Goal: Task Accomplishment & Management: Complete application form

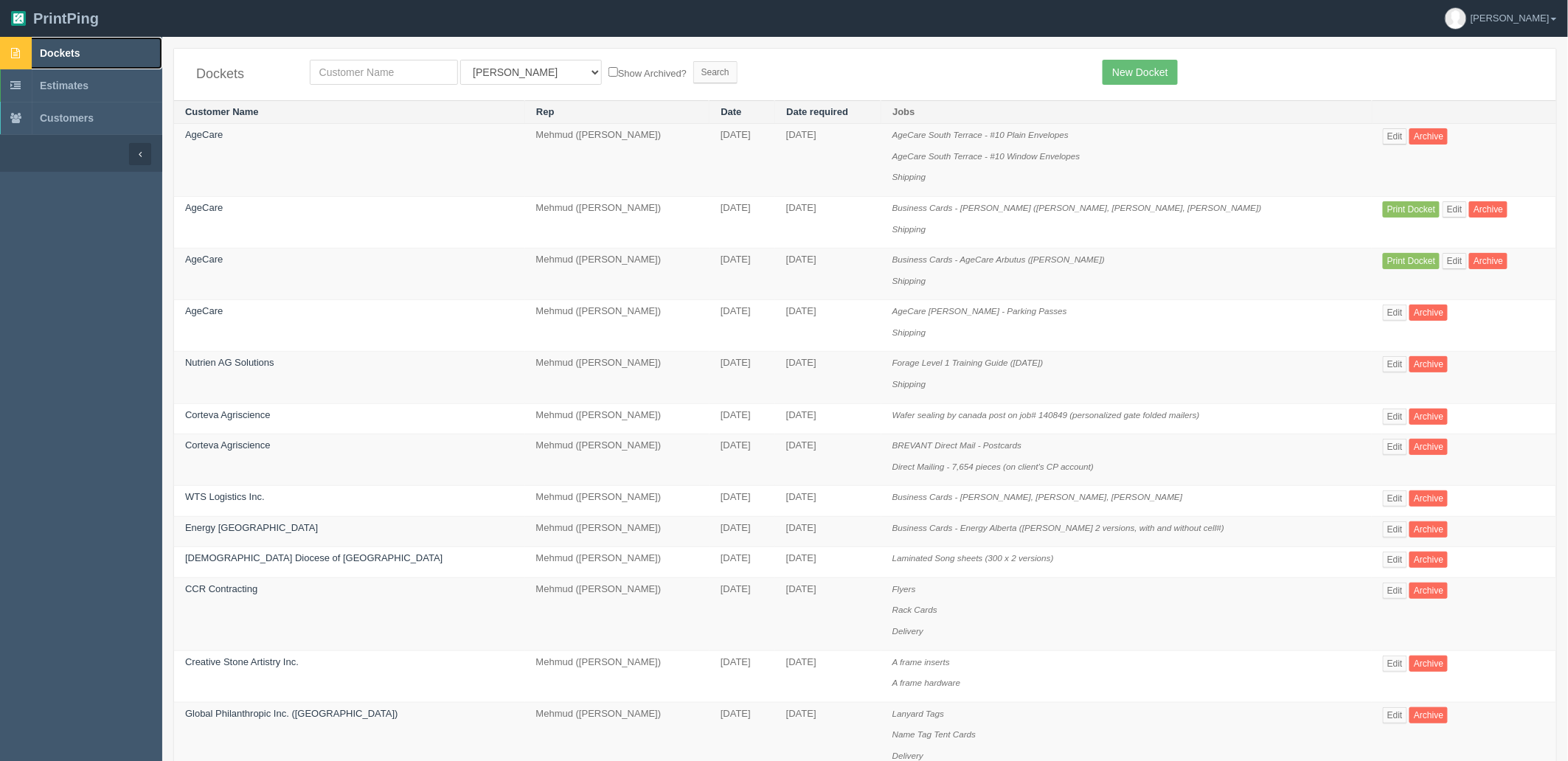
click at [74, 52] on span "Dockets" at bounding box center [60, 52] width 40 height 12
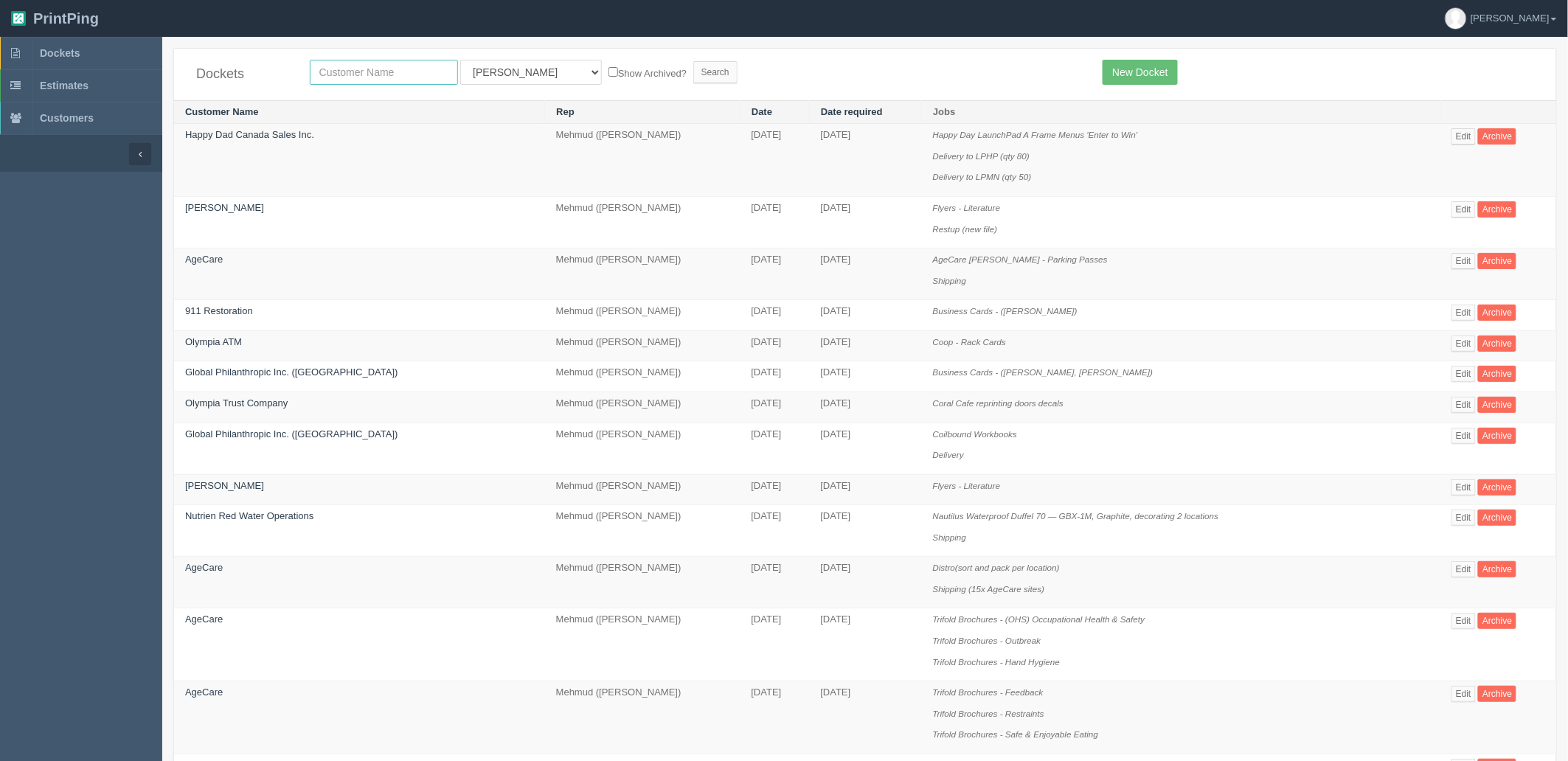
click at [433, 74] on input "text" at bounding box center [384, 72] width 148 height 25
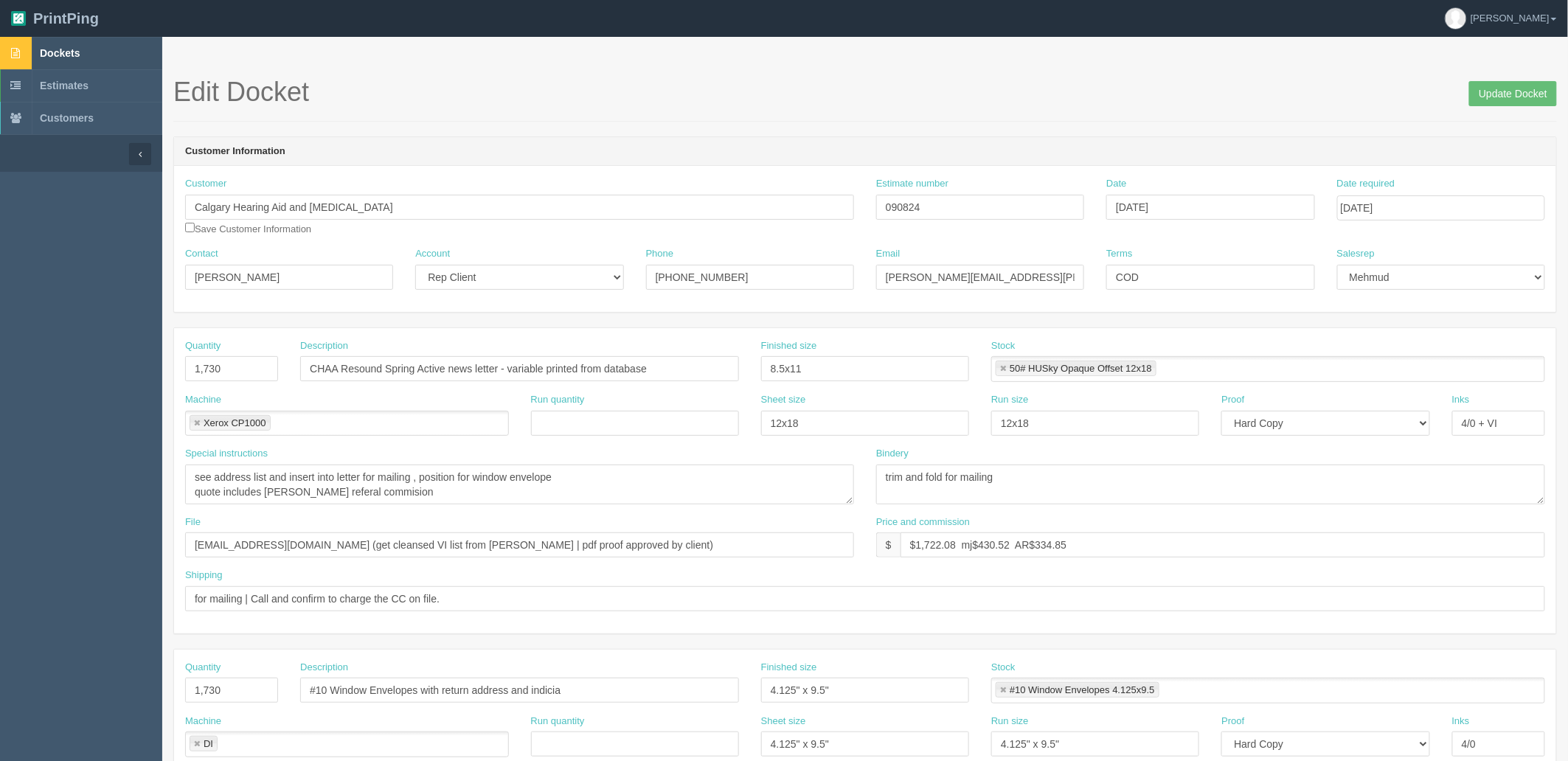
click at [99, 50] on link "Dockets" at bounding box center [81, 52] width 162 height 32
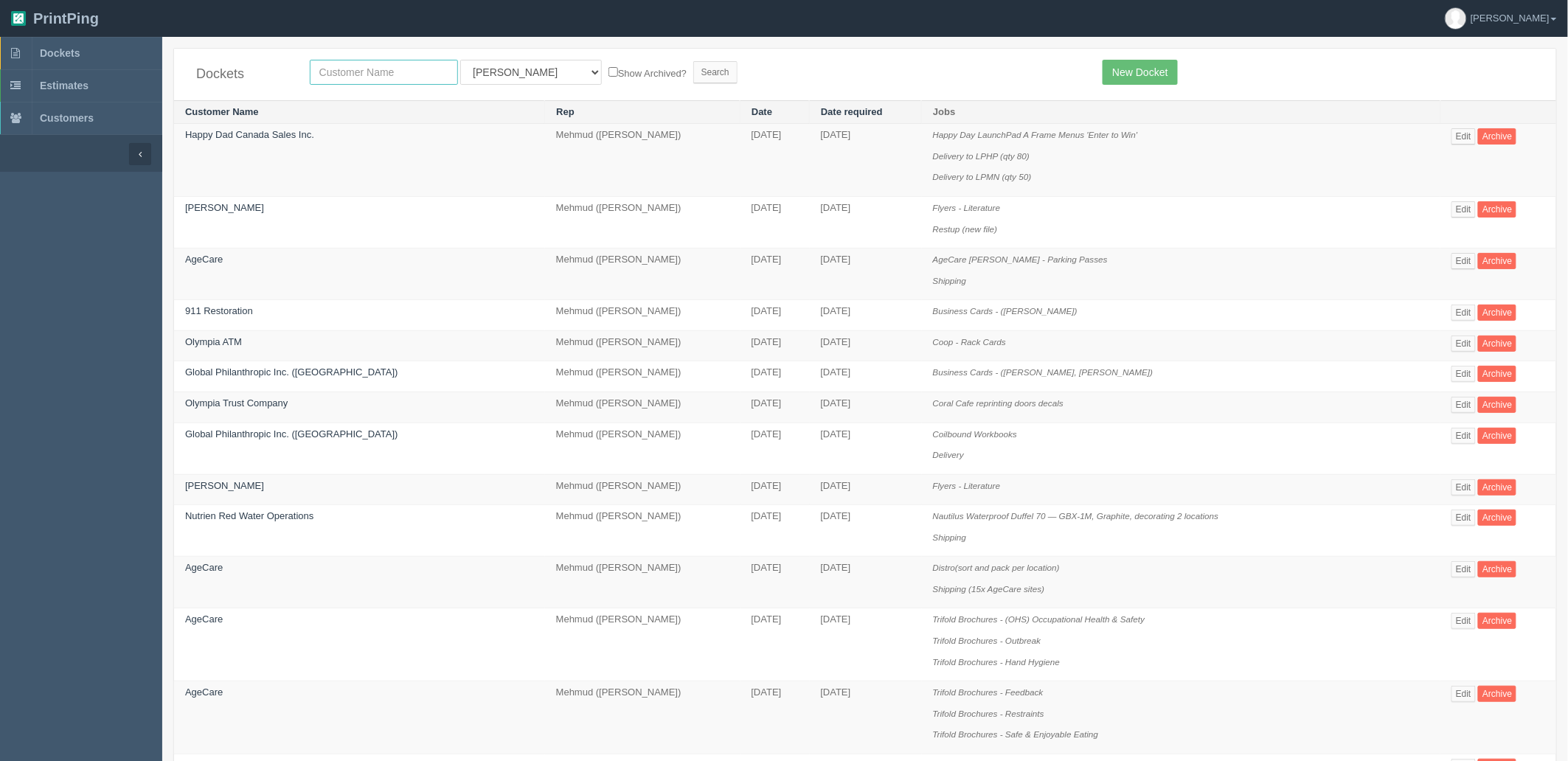
click at [360, 71] on input "text" at bounding box center [384, 72] width 148 height 25
type input "willow"
click at [693, 61] on input "Search" at bounding box center [715, 72] width 45 height 22
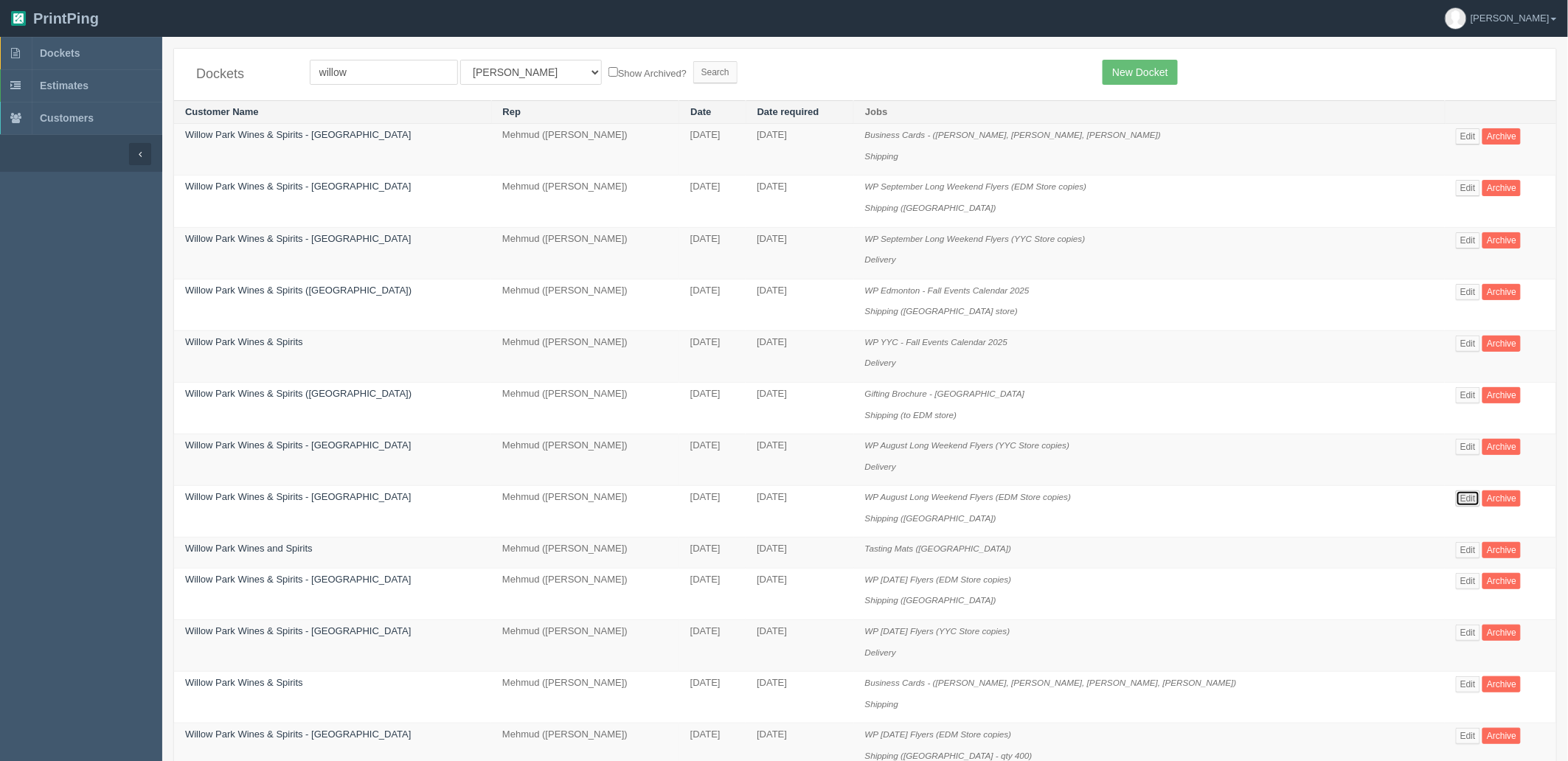
click at [1456, 495] on link "Edit" at bounding box center [1468, 498] width 24 height 16
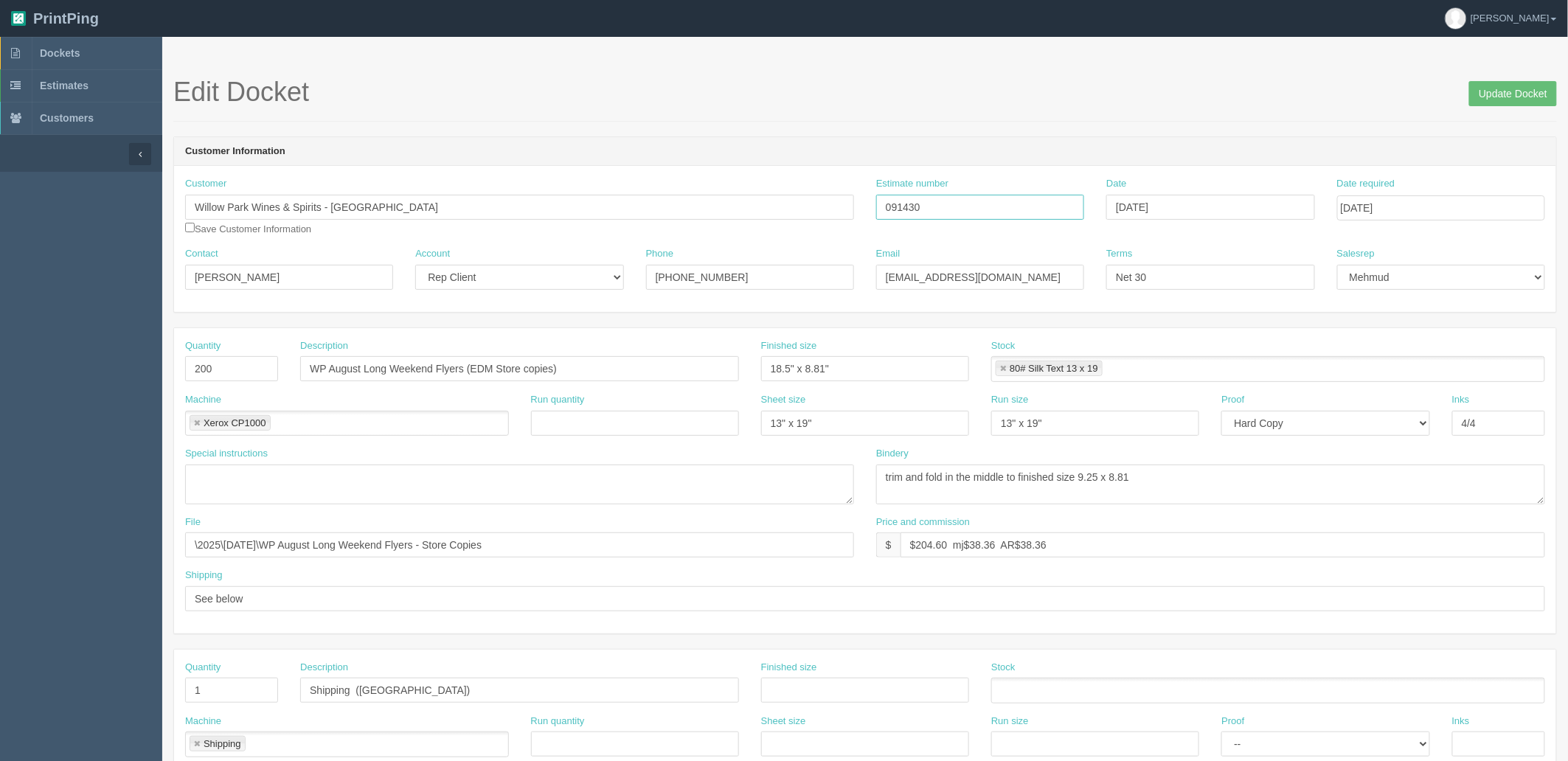
click at [909, 201] on input "091430" at bounding box center [981, 207] width 208 height 25
click at [70, 76] on link "Estimates" at bounding box center [81, 85] width 162 height 32
click at [64, 48] on span "Dockets" at bounding box center [60, 52] width 40 height 12
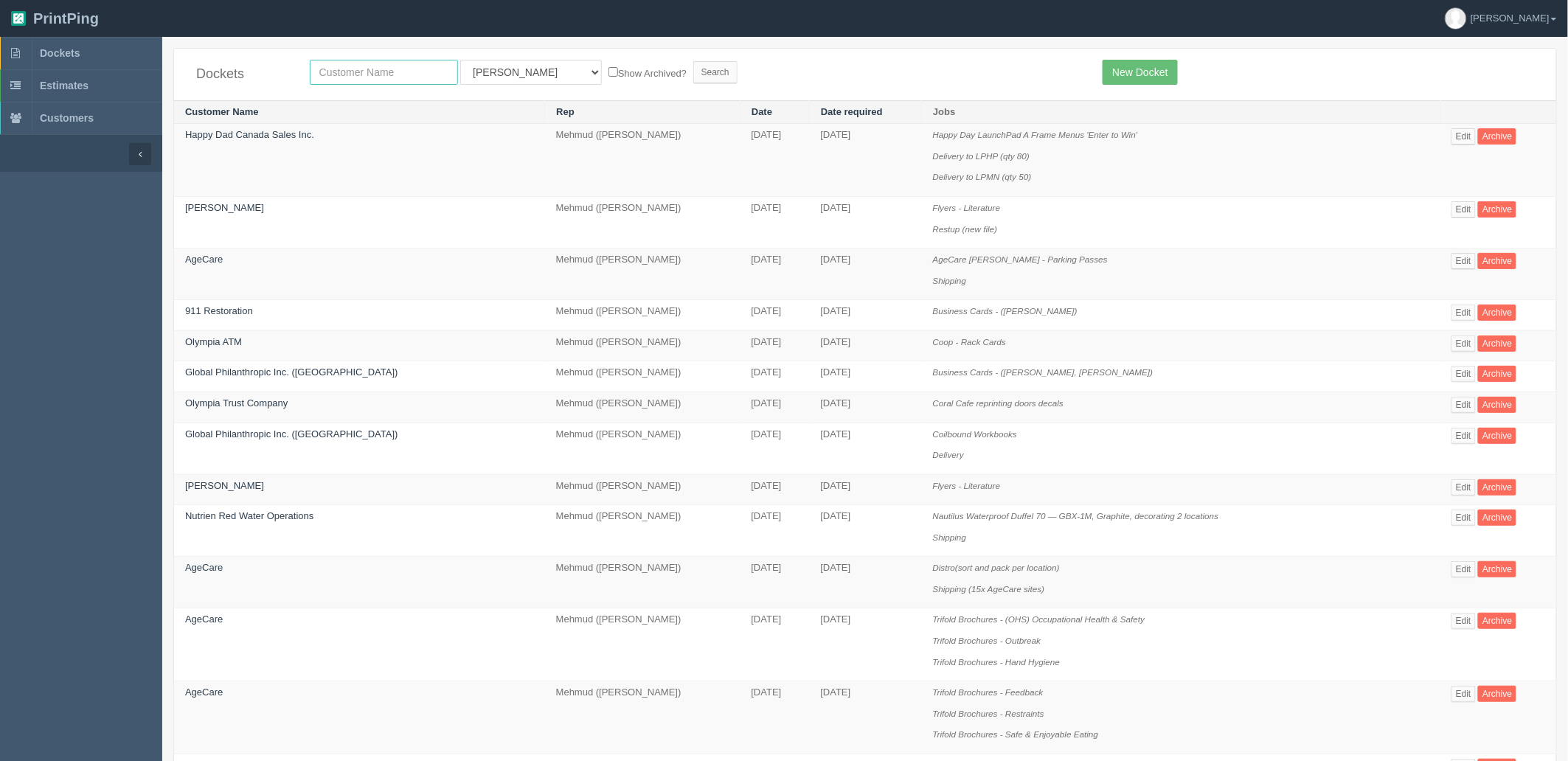
click at [396, 72] on input "text" at bounding box center [384, 72] width 148 height 25
type input "afro"
click at [693, 61] on input "Search" at bounding box center [715, 72] width 45 height 22
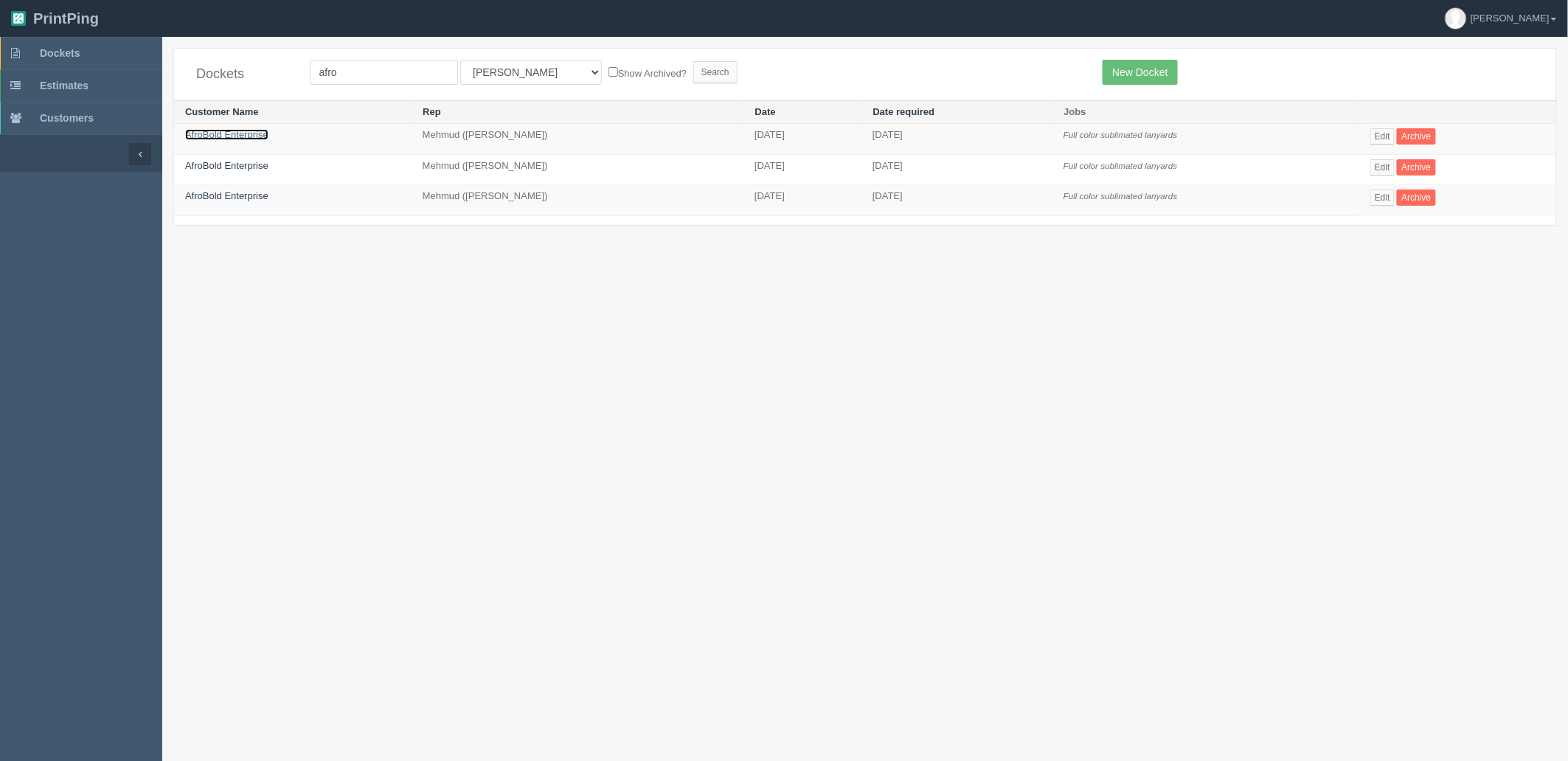
click at [261, 134] on link "AfroBold Enterprise" at bounding box center [226, 135] width 83 height 11
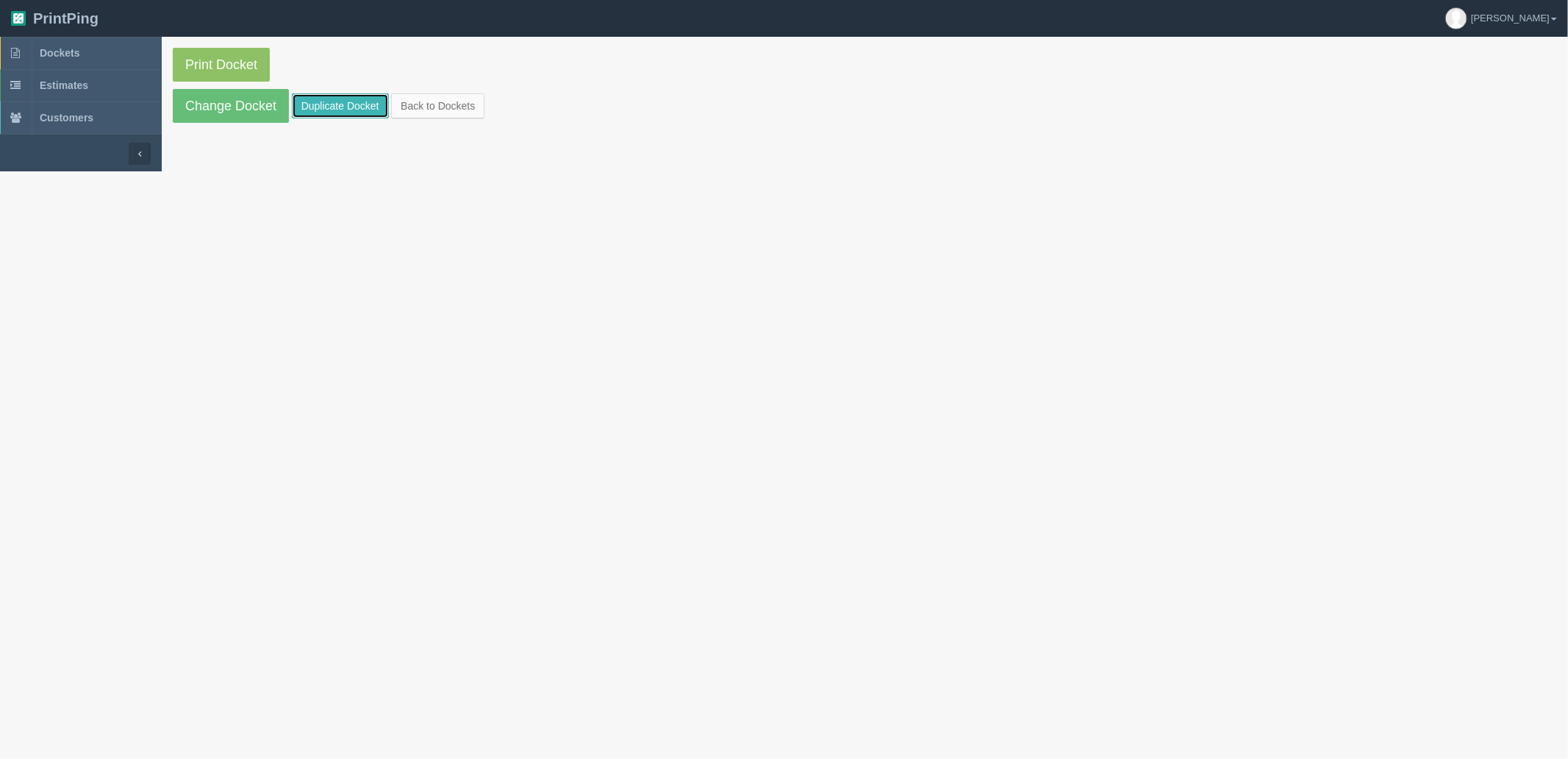
click at [336, 104] on link "Duplicate Docket" at bounding box center [340, 106] width 97 height 25
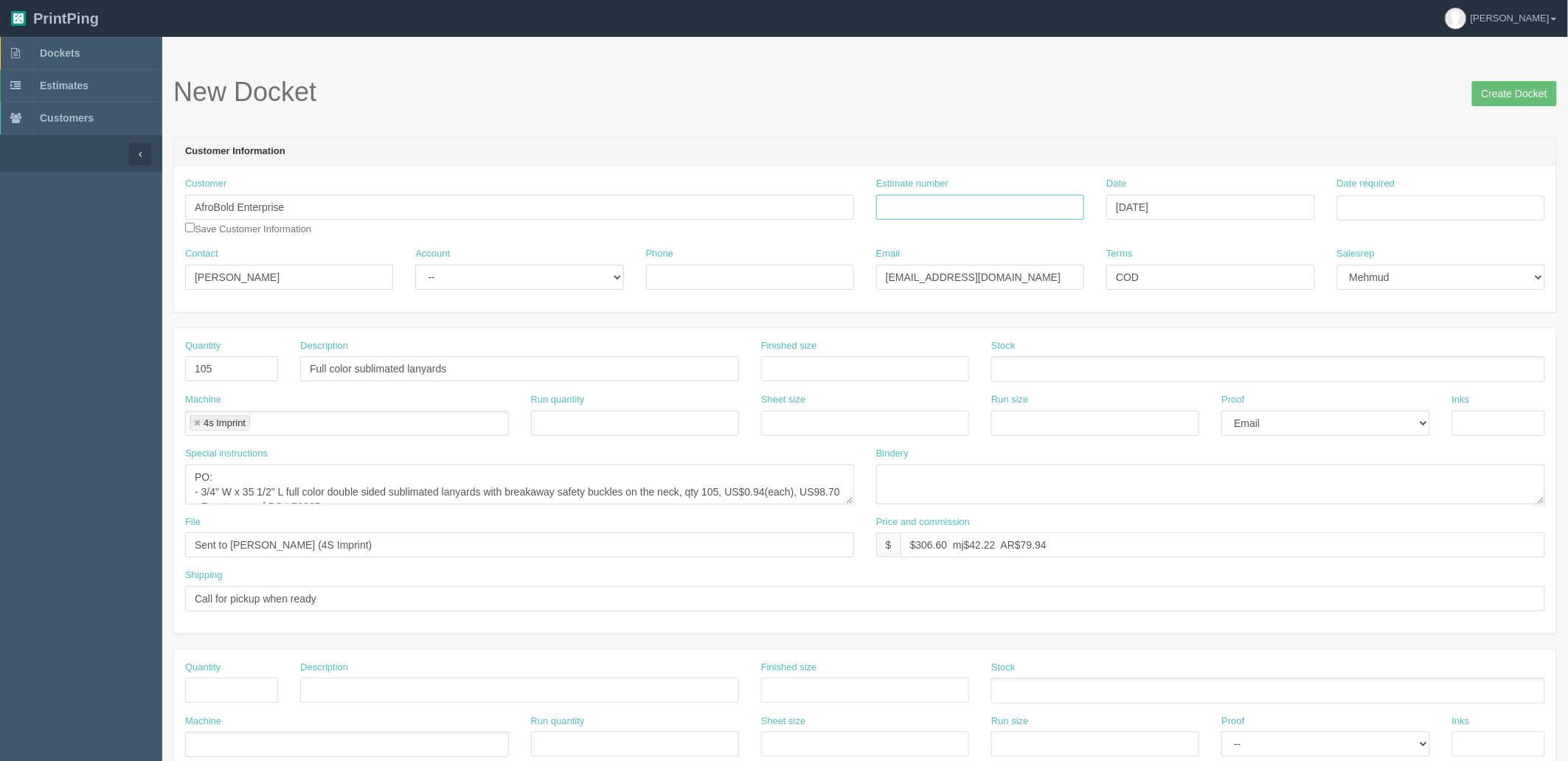
click at [1015, 200] on input "Estimate number" at bounding box center [981, 207] width 208 height 25
type input "Outsource - See quotesheet"
click at [1393, 376] on td "30" at bounding box center [1392, 370] width 19 height 21
click at [1449, 388] on td "10" at bounding box center [1450, 391] width 18 height 21
type input "October 10, 2025"
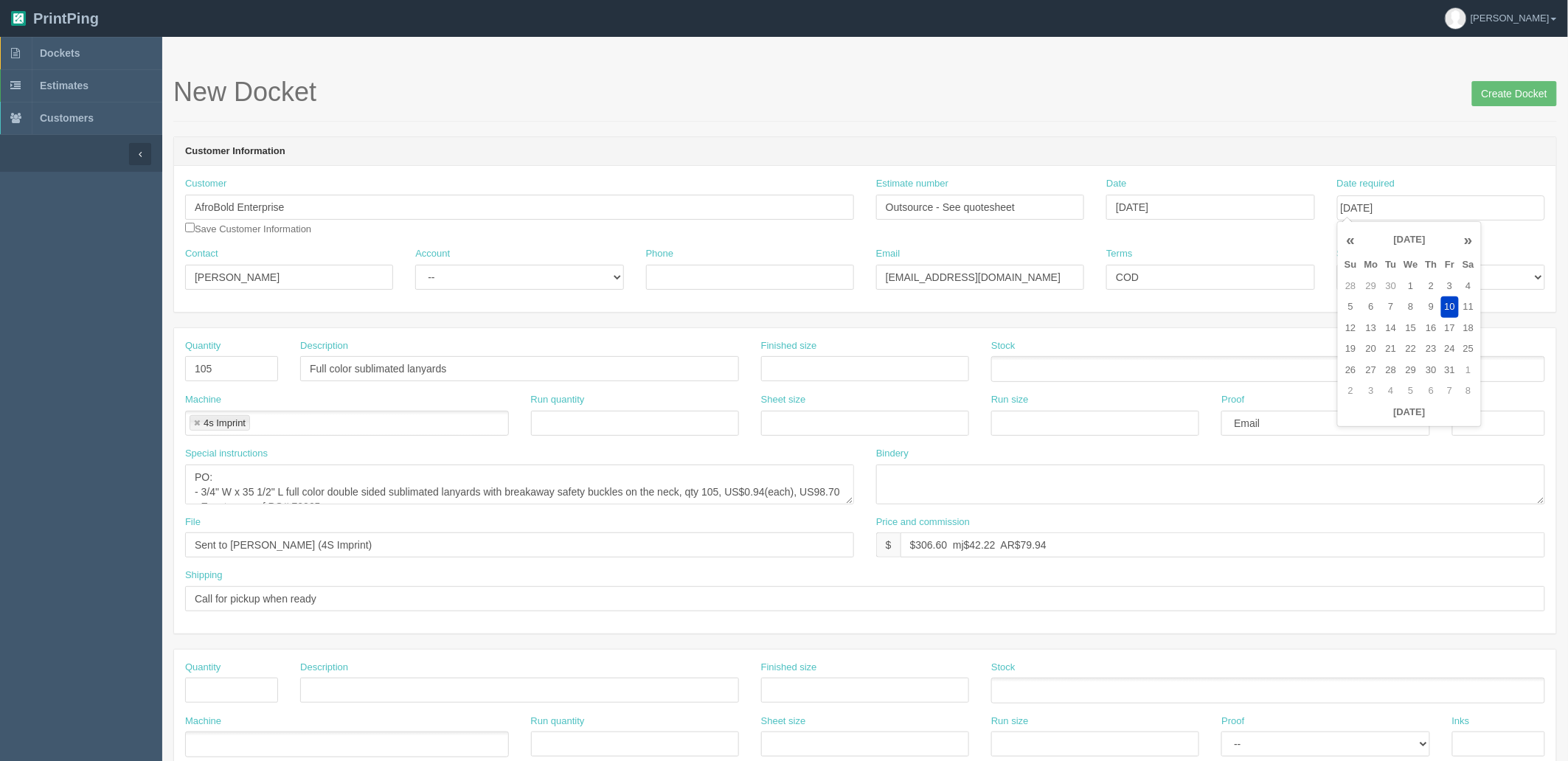
click at [1248, 111] on div "New Docket Create Docket" at bounding box center [865, 99] width 1384 height 45
click at [484, 290] on div "Account -- Existing Client Allrush Client Rep Client" at bounding box center [519, 274] width 230 height 54
click at [497, 279] on select "-- Existing Client Allrush Client Rep Client" at bounding box center [519, 277] width 208 height 25
click at [415, 265] on select "-- Existing Client Allrush Client Rep Client" at bounding box center [519, 277] width 208 height 25
drag, startPoint x: 527, startPoint y: 275, endPoint x: 522, endPoint y: 284, distance: 10.3
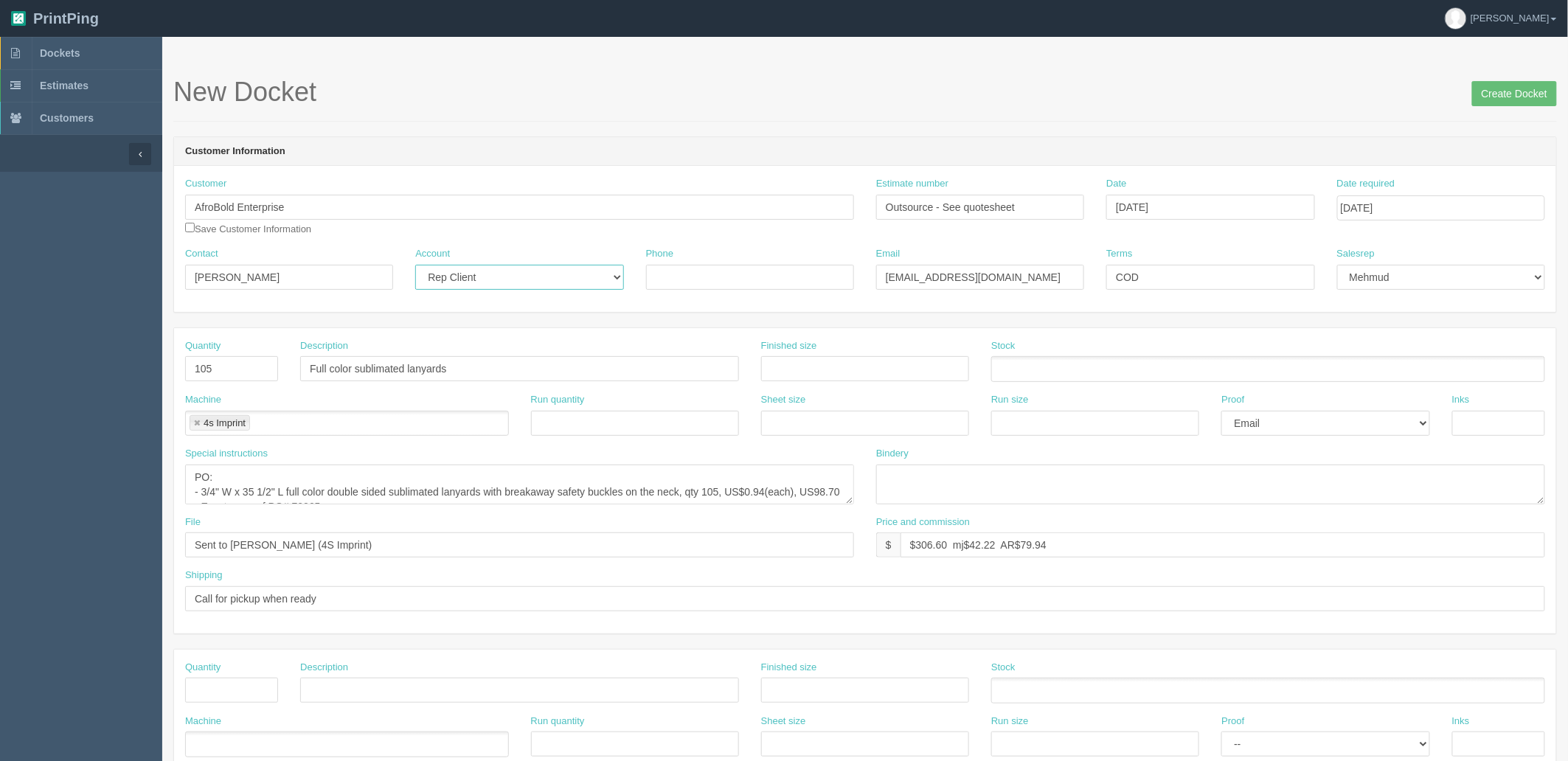
click at [522, 284] on select "-- Existing Client Allrush Client Rep Client" at bounding box center [519, 277] width 208 height 25
select select "Allrush Client"
click at [415, 265] on select "-- Existing Client Allrush Client Rep Client" at bounding box center [519, 277] width 208 height 25
drag, startPoint x: 0, startPoint y: 356, endPoint x: 0, endPoint y: 332, distance: 24.0
click at [0, 349] on section "Dockets Estimates Customers" at bounding box center [784, 687] width 1568 height 1302
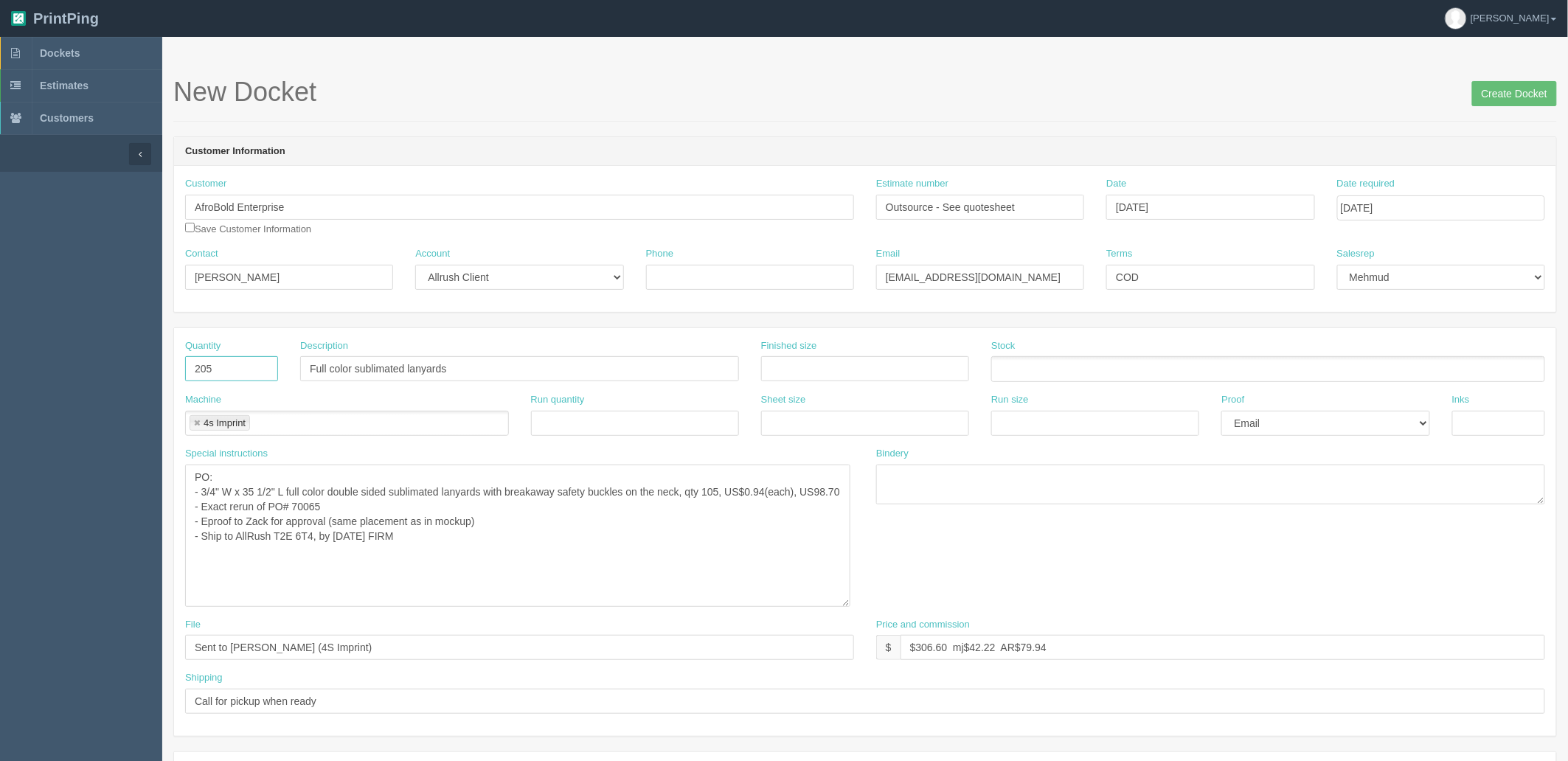
drag, startPoint x: 850, startPoint y: 500, endPoint x: 845, endPoint y: 603, distance: 103.1
click at [845, 603] on textarea "PO: - 3/4" W x 35 1/2" L full color double sided sublimated lanyards with break…" at bounding box center [518, 536] width 666 height 142
type input "205"
drag, startPoint x: 732, startPoint y: 490, endPoint x: 741, endPoint y: 510, distance: 21.9
click at [732, 490] on textarea "PO: - 3/4" W x 35 1/2" L full color double sided sublimated lanyards with break…" at bounding box center [518, 536] width 666 height 142
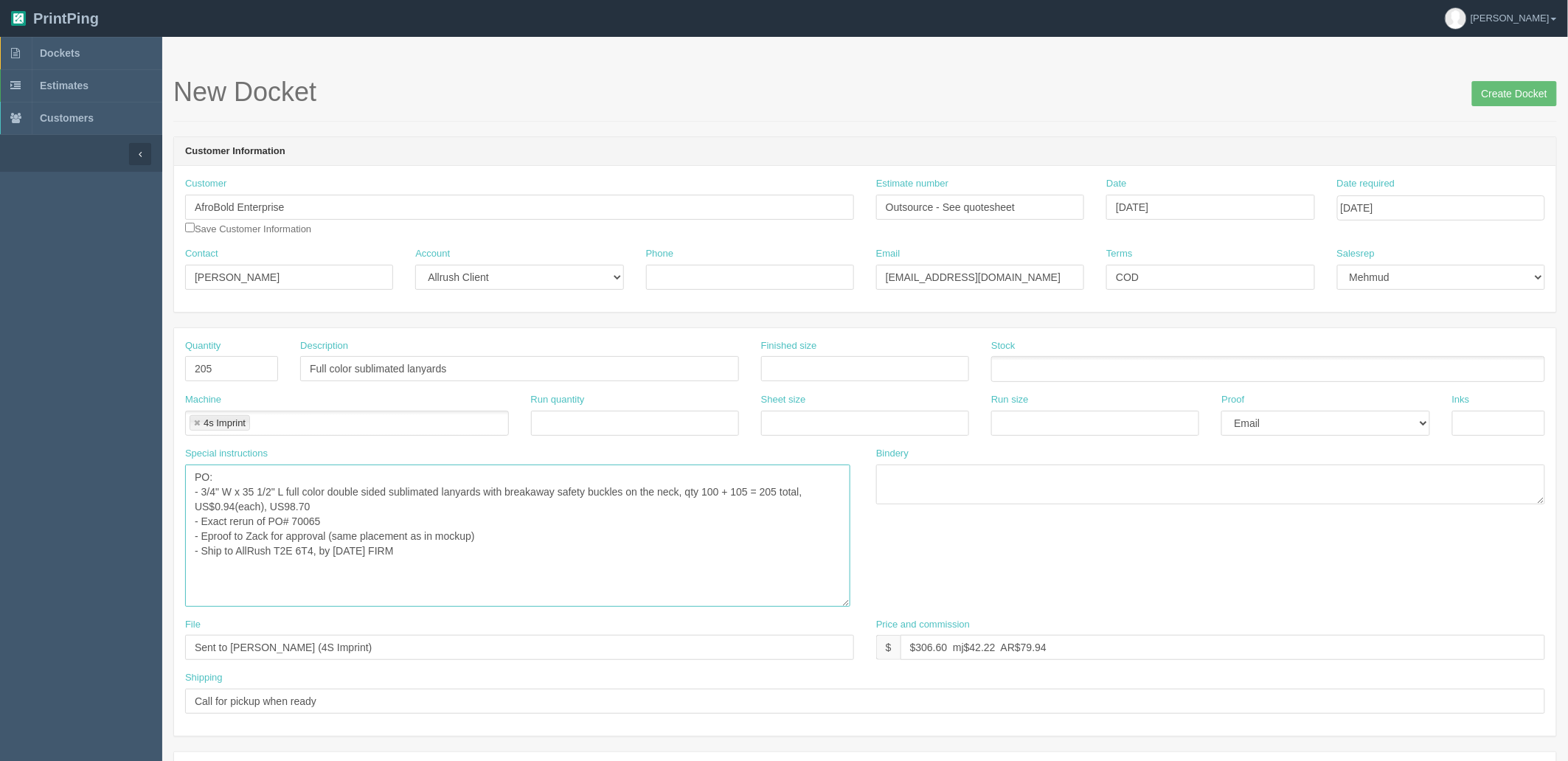
click at [222, 504] on textarea "PO: - 3/4" W x 35 1/2" L full color double sided sublimated lanyards with break…" at bounding box center [518, 536] width 666 height 142
click at [359, 511] on textarea "PO: - 3/4" W x 35 1/2" L full color double sided sublimated lanyards with break…" at bounding box center [518, 536] width 666 height 142
click at [266, 525] on textarea "PO: - 3/4" W x 35 1/2" L full color double sided sublimated lanyards with break…" at bounding box center [518, 536] width 666 height 142
click at [336, 552] on textarea "PO: - 3/4" W x 35 1/2" L full color double sided sublimated lanyards with break…" at bounding box center [518, 536] width 666 height 142
click at [743, 494] on textarea "PO: - 3/4" W x 35 1/2" L full color double sided sublimated lanyards with break…" at bounding box center [518, 536] width 666 height 142
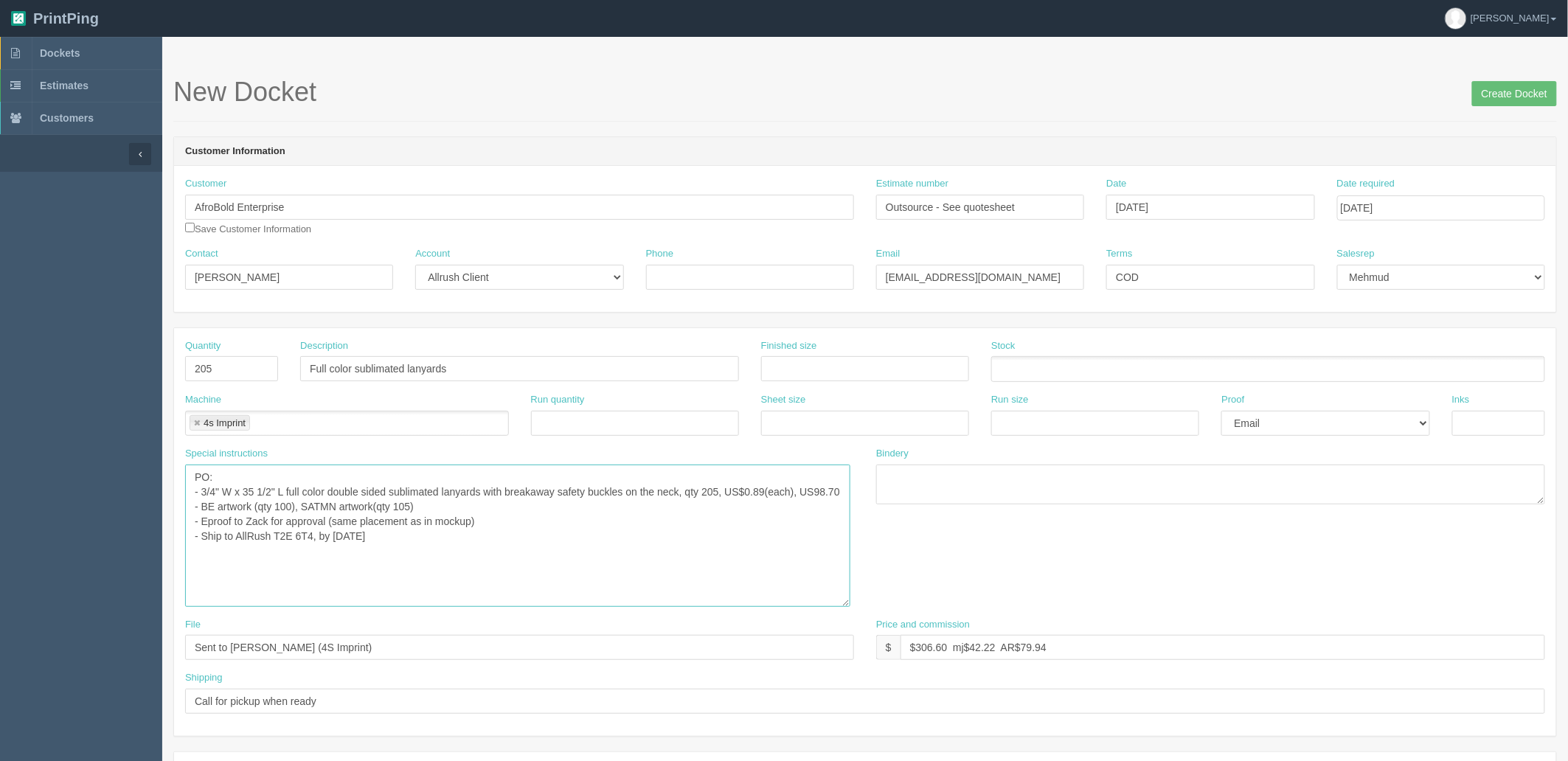
type textarea "PO: - 3/4" W x 35 1/2" L full color double sided sublimated lanyards with break…"
drag, startPoint x: 916, startPoint y: 647, endPoint x: 1406, endPoint y: 647, distance: 490.0
click at [1406, 647] on input "$306.60 mj$42.22 AR$79.94" at bounding box center [1223, 647] width 645 height 25
type input "$551.33 mj$66.18 AR$146.79"
click at [444, 557] on textarea "PO: - 3/4" W x 35 1/2" L full color double sided sublimated lanyards with break…" at bounding box center [518, 536] width 666 height 142
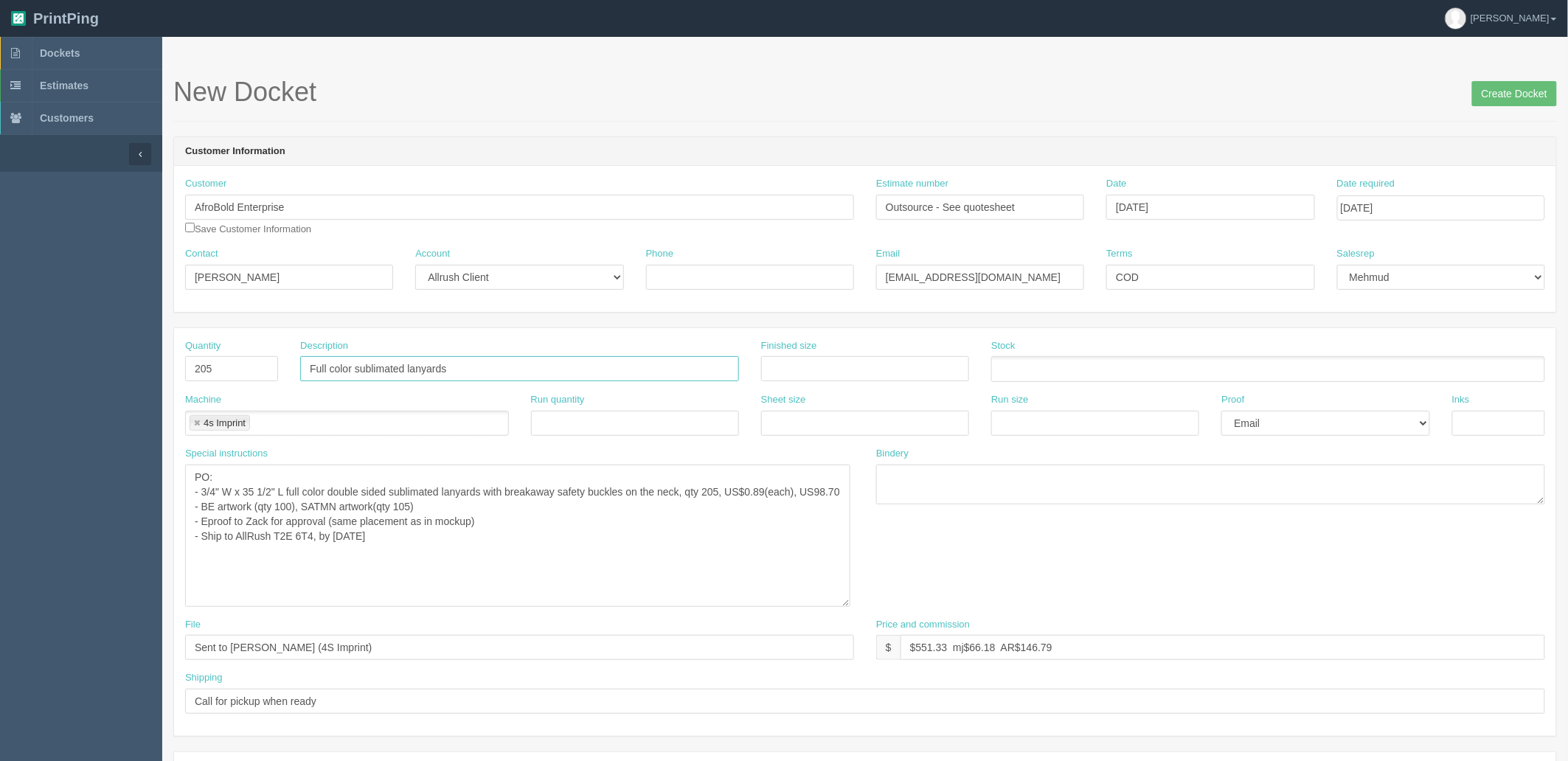
click at [504, 362] on input "Full color sublimated lanyards" at bounding box center [519, 369] width 439 height 25
type input "Full color sublimated lanyards ( 2 versions, BE x 100, SATMN x 105)"
click at [558, 569] on textarea "PO: - 3/4" W x 35 1/2" L full color double sided sublimated lanyards with break…" at bounding box center [518, 536] width 666 height 142
click at [208, 507] on textarea "PO: - 3/4" W x 35 1/2" L full color double sided sublimated lanyards with break…" at bounding box center [518, 536] width 666 height 142
click at [531, 568] on textarea "PO: - 3/4" W x 35 1/2" L full color double sided sublimated lanyards with break…" at bounding box center [518, 536] width 666 height 142
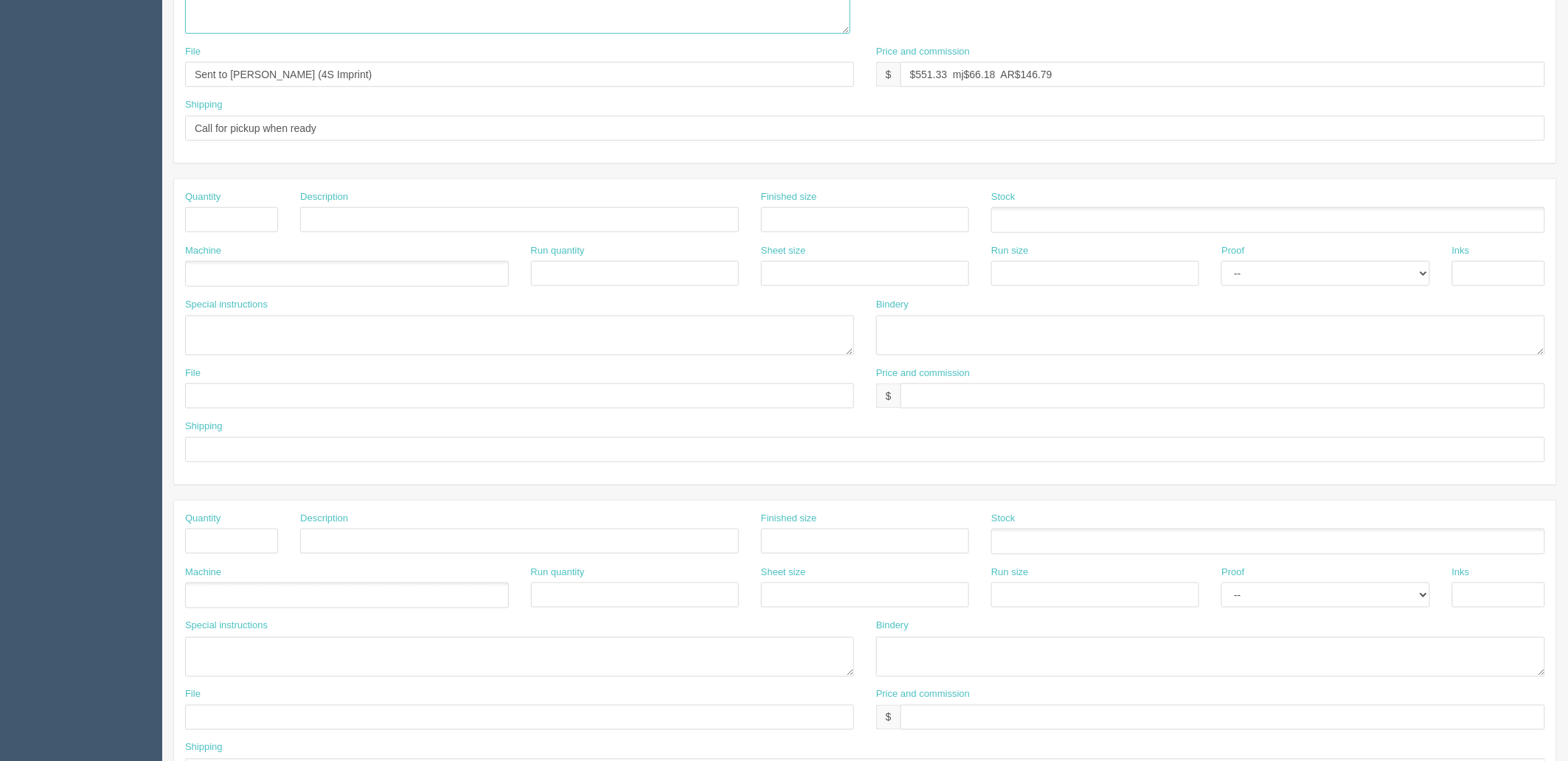
scroll to position [409, 0]
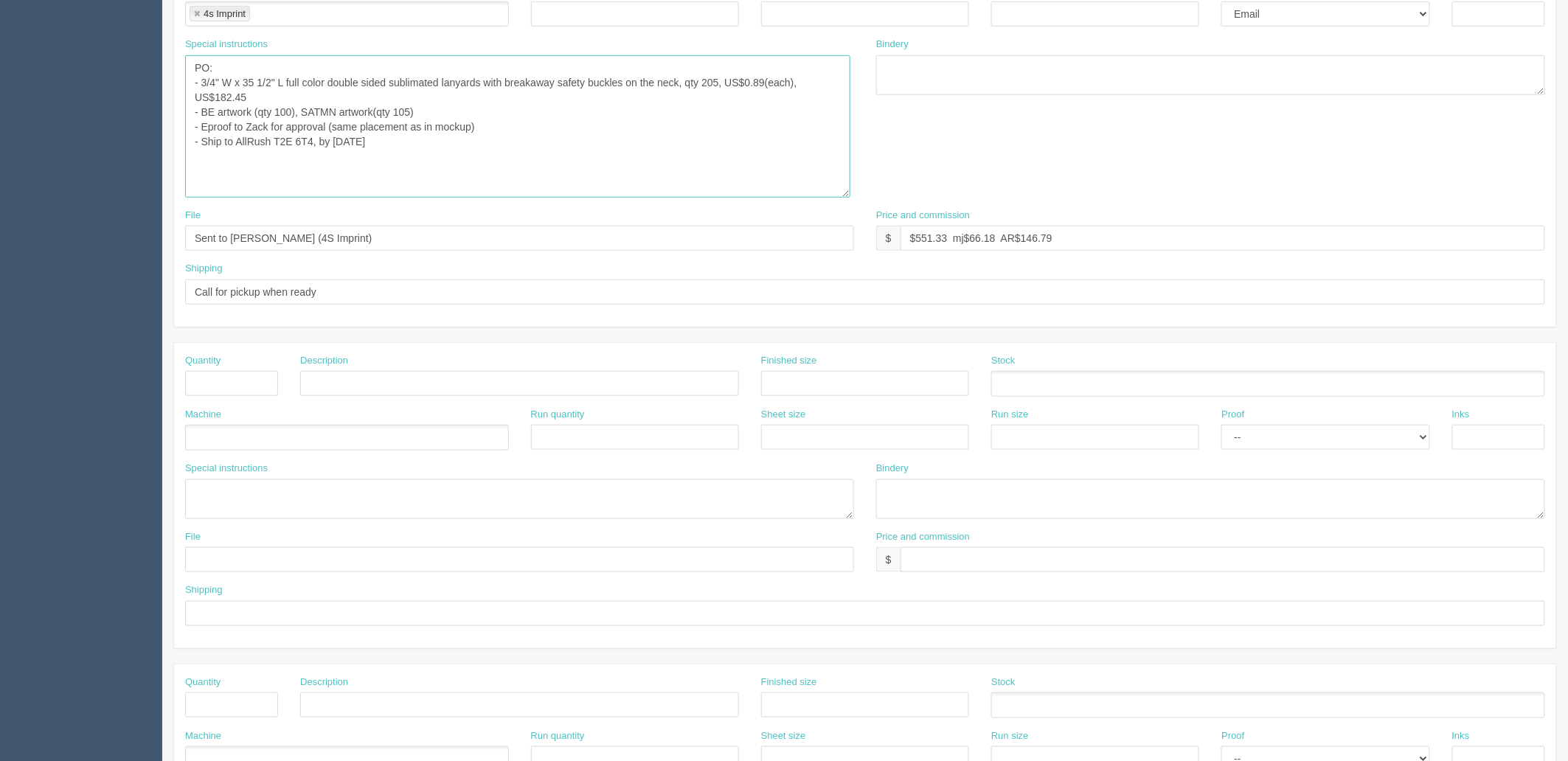
type textarea "PO: - 3/4" W x 35 1/2" L full color double sided sublimated lanyards with break…"
click at [252, 498] on textarea at bounding box center [519, 499] width 669 height 40
click at [235, 496] on textarea "accoutned $25 duties if any in quote" at bounding box center [519, 499] width 669 height 40
type textarea "Accounted $25 duties if any in quote"
click at [229, 441] on ul at bounding box center [346, 438] width 323 height 26
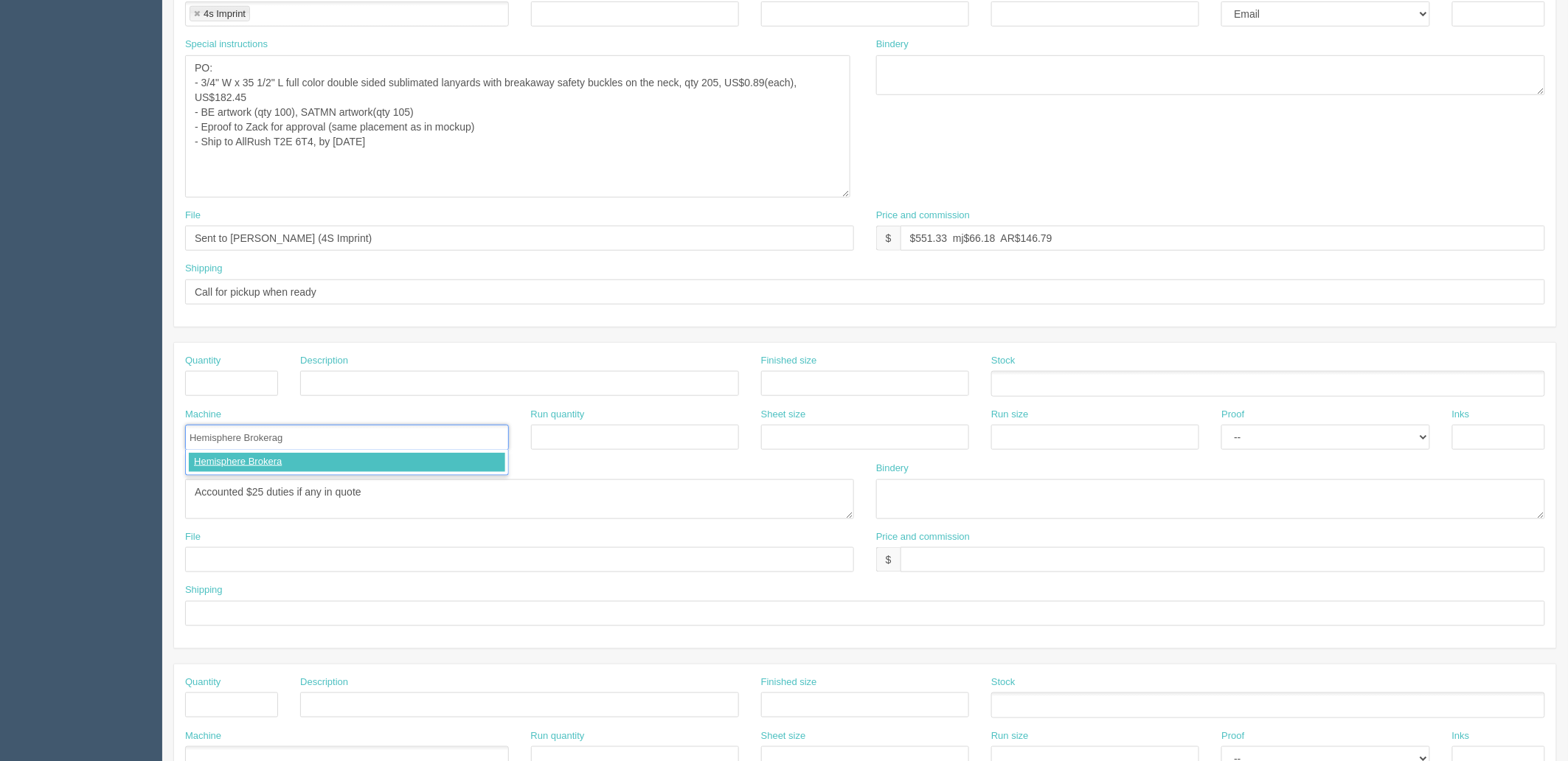
type input "Hemisphere Brokerage"
click at [460, 510] on textarea "Accounted $25 duties if any in quote" at bounding box center [519, 499] width 669 height 40
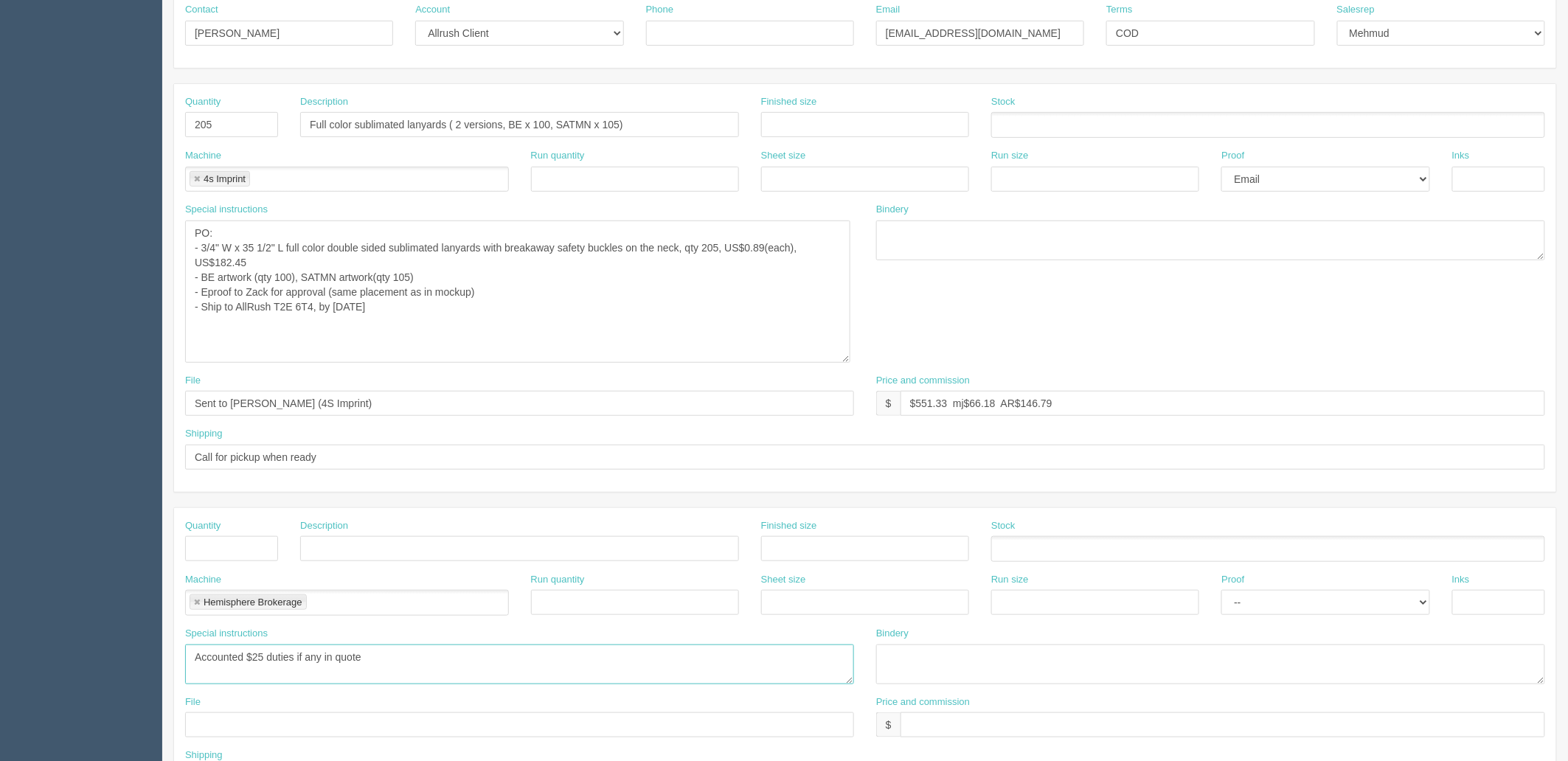
scroll to position [0, 0]
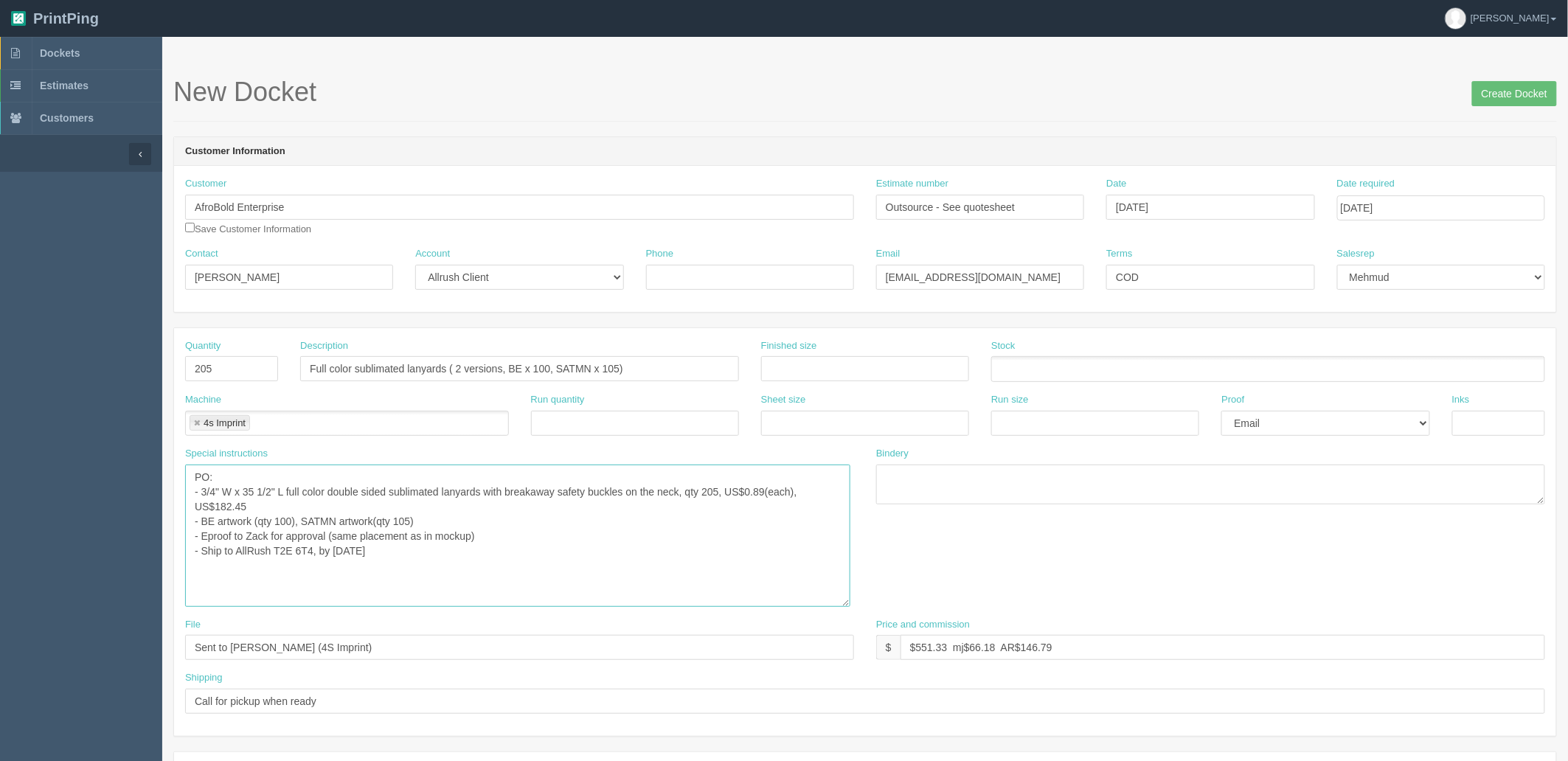
click at [433, 554] on textarea "PO: - 3/4" W x 35 1/2" L full color double sided sublimated lanyards with break…" at bounding box center [518, 536] width 666 height 142
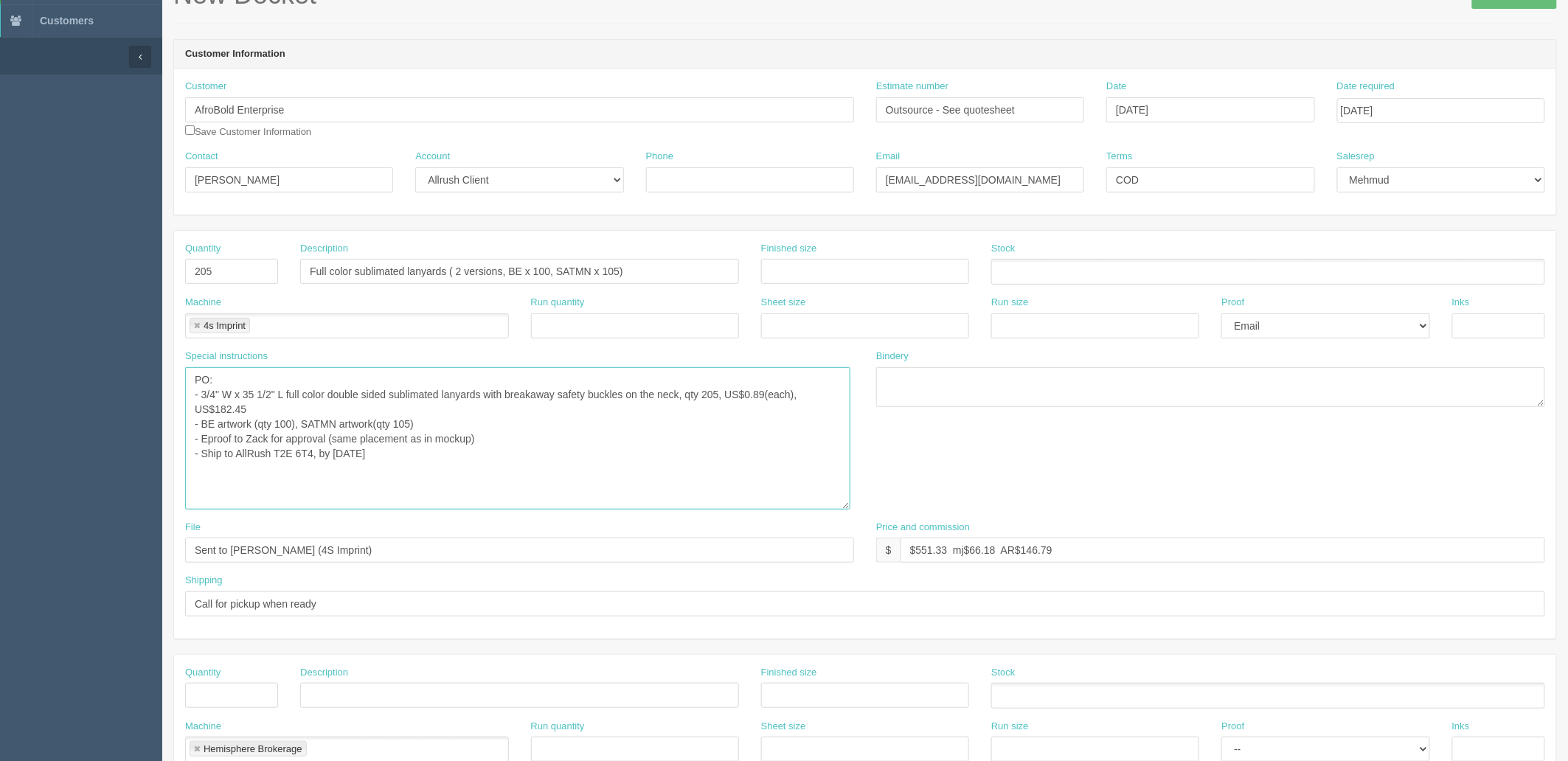
scroll to position [409, 0]
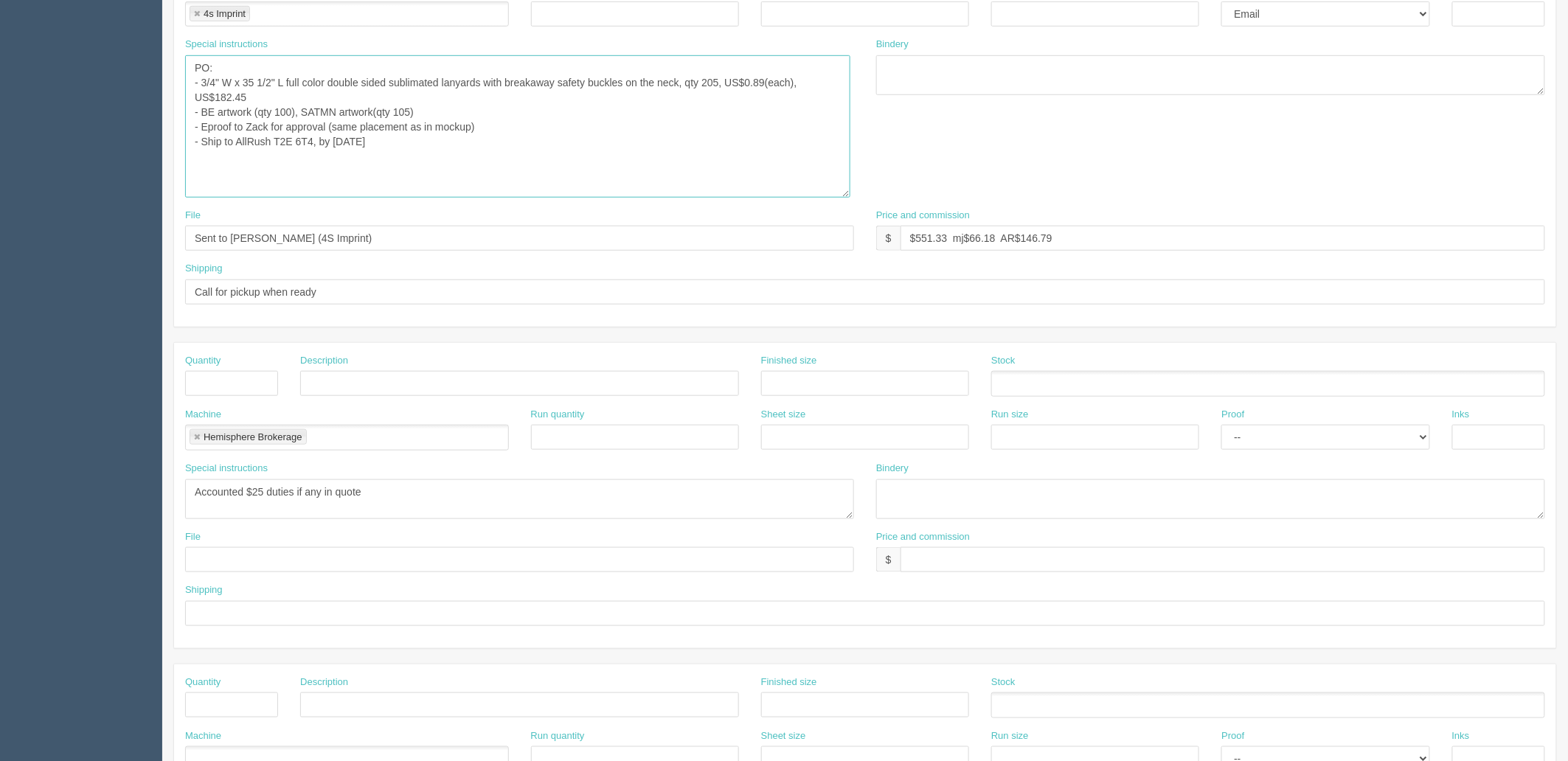
click at [197, 436] on link at bounding box center [197, 438] width 9 height 9
type input "Hemisphere"
click at [426, 492] on textarea "Accounted $25 duties if any in quote" at bounding box center [519, 499] width 669 height 40
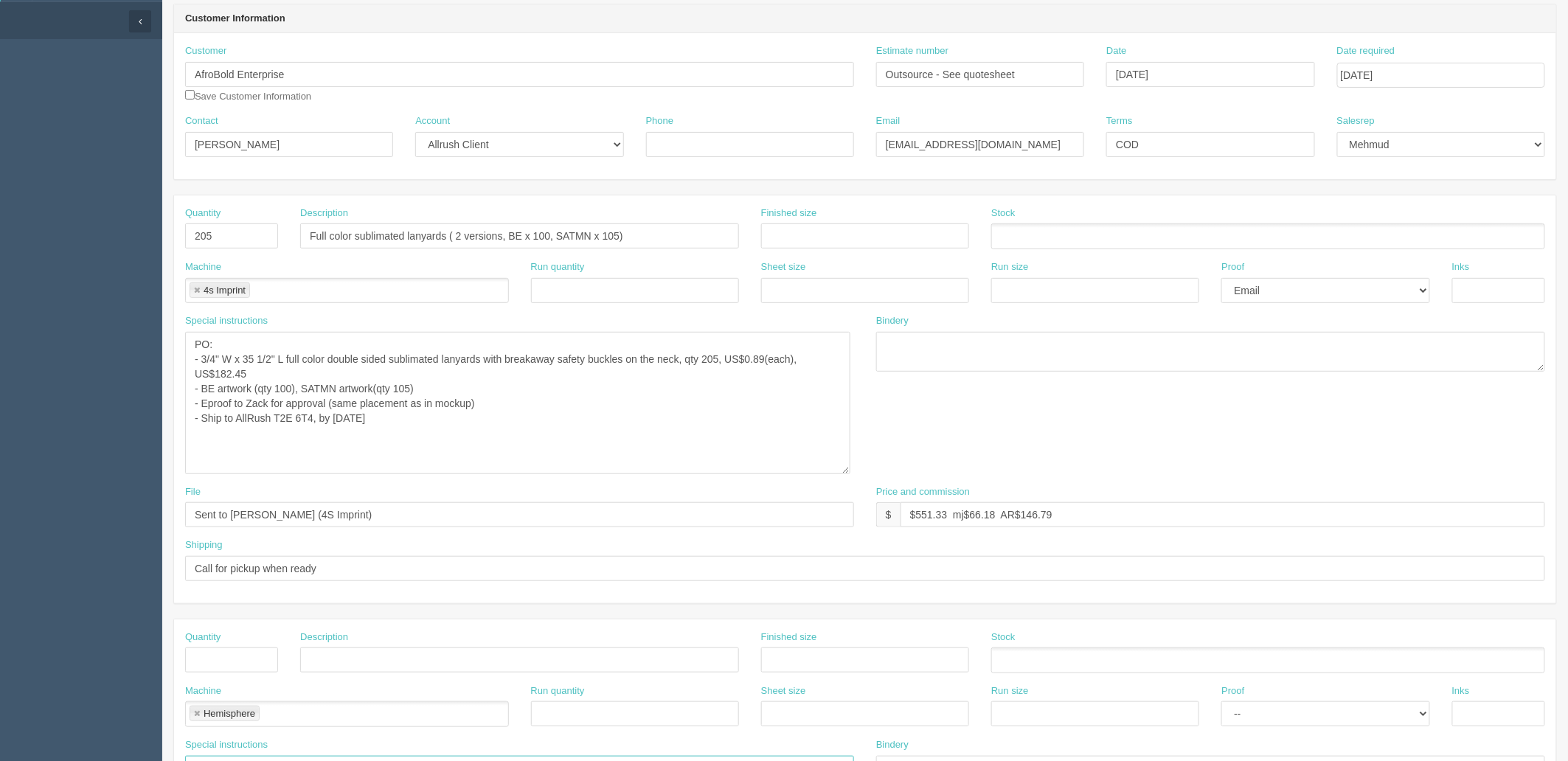
scroll to position [0, 0]
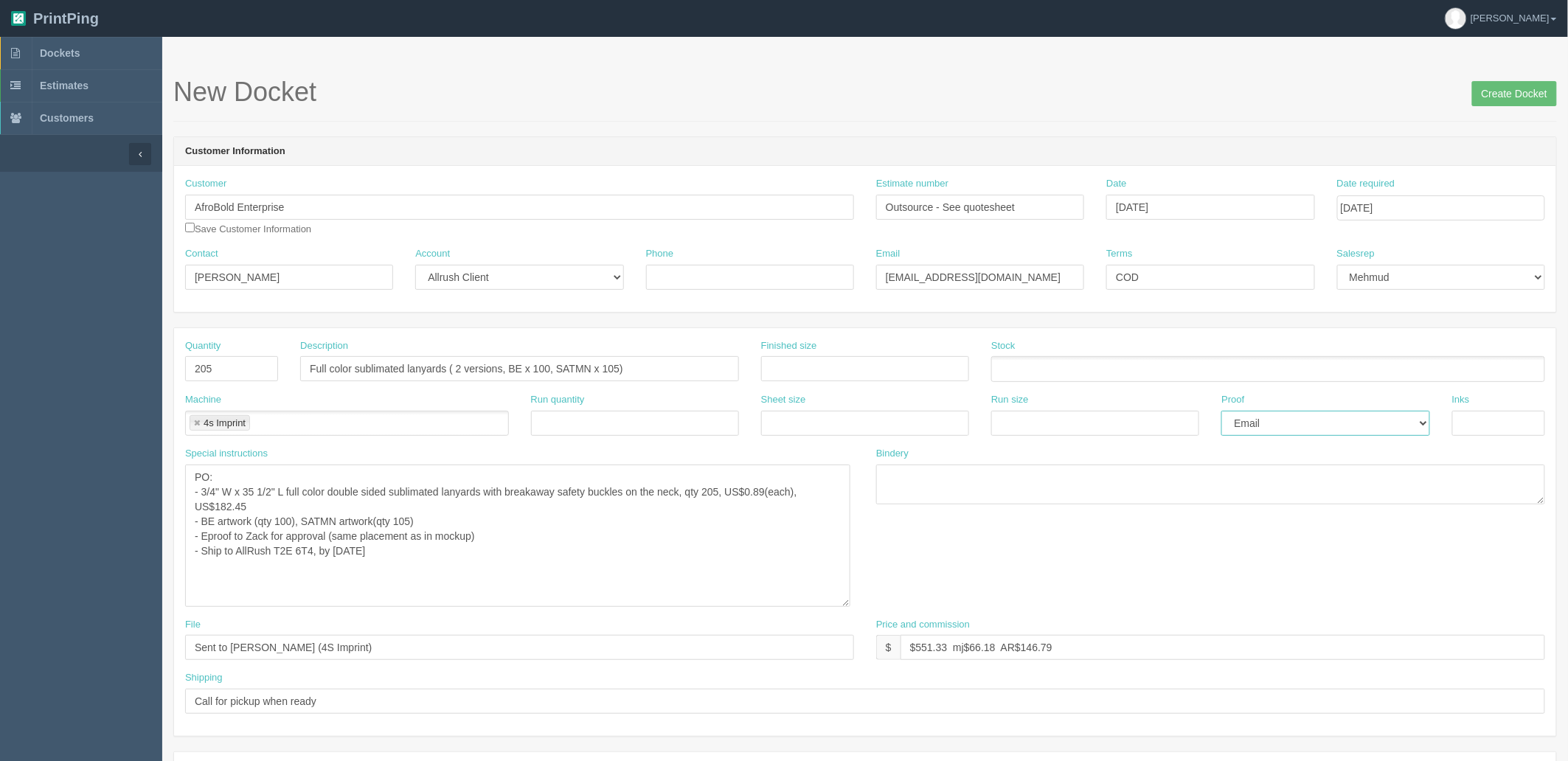
click at [1263, 423] on select "-- Email Hard Copy" at bounding box center [1326, 424] width 208 height 25
click at [534, 558] on textarea "PO: - 3/4" W x 35 1/2" L full color double sided sublimated lanyards with break…" at bounding box center [518, 536] width 666 height 142
drag, startPoint x: 1494, startPoint y: 91, endPoint x: 1376, endPoint y: 132, distance: 124.9
click at [1494, 91] on input "Create Docket" at bounding box center [1515, 94] width 85 height 25
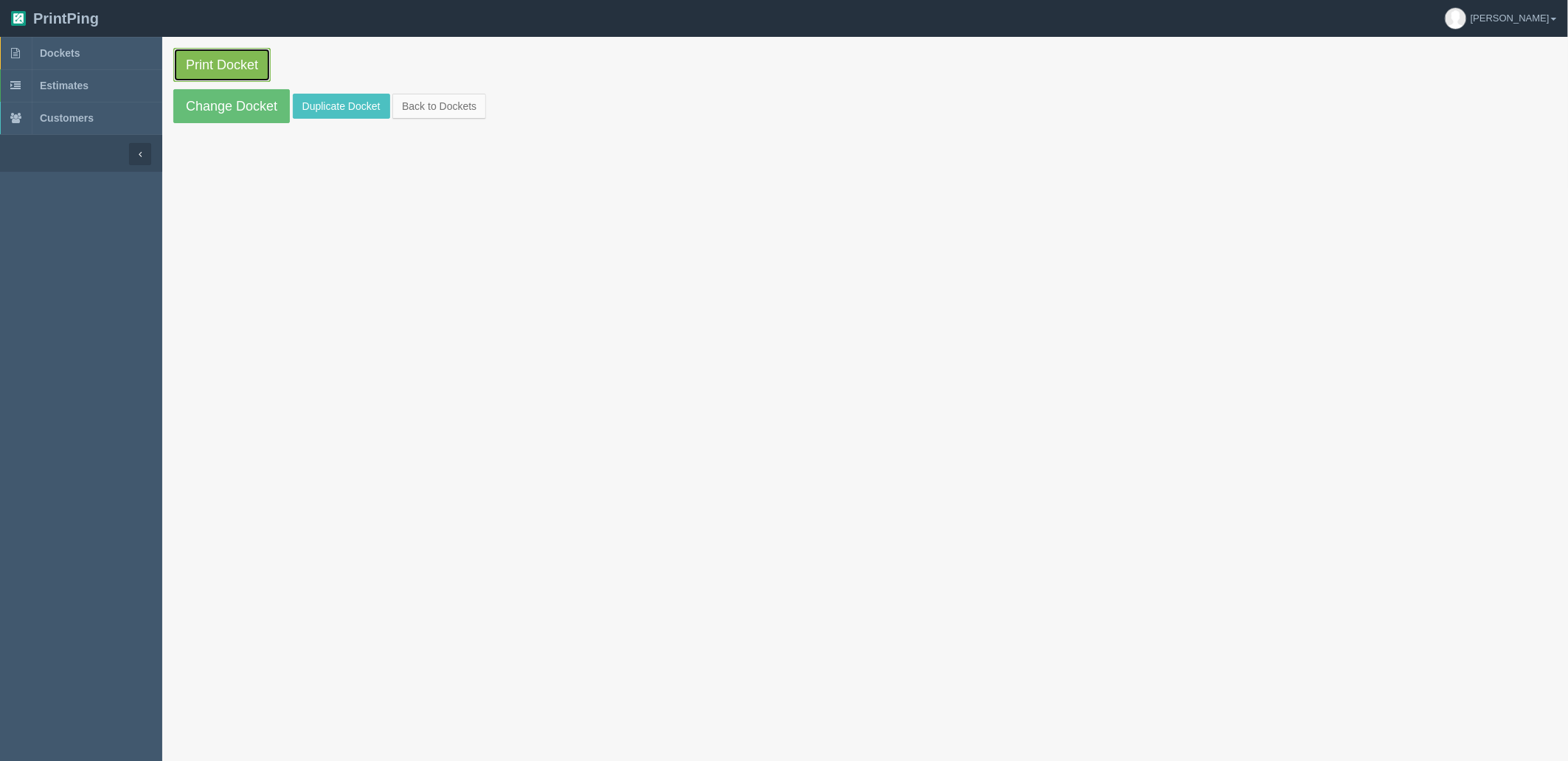
click at [201, 57] on link "Print Docket" at bounding box center [222, 64] width 97 height 34
click at [109, 54] on link "Dockets" at bounding box center [81, 52] width 162 height 32
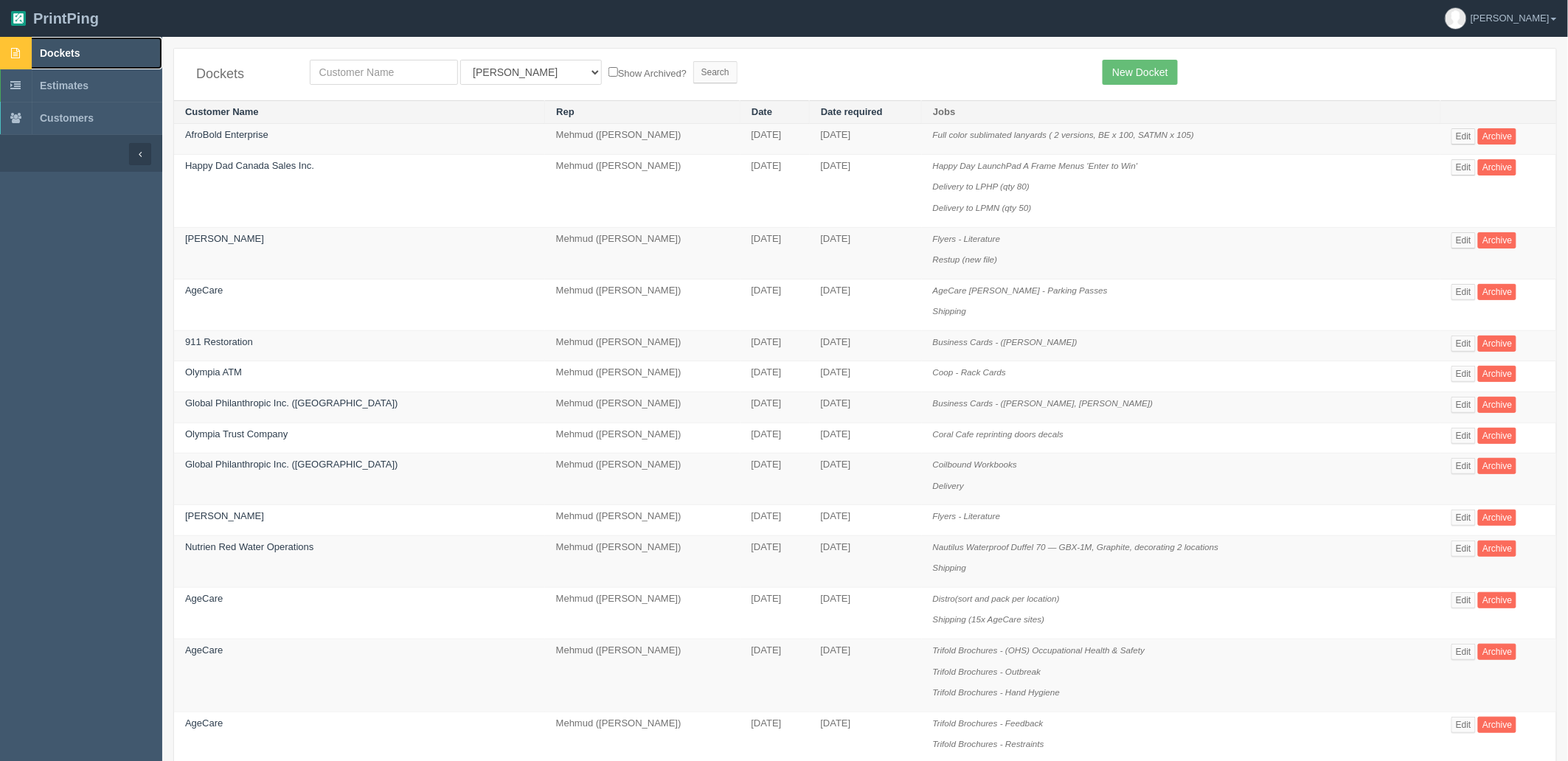
click at [101, 48] on link "Dockets" at bounding box center [81, 52] width 162 height 32
click at [70, 52] on span "Dockets" at bounding box center [60, 52] width 40 height 12
